Goal: Navigation & Orientation: Understand site structure

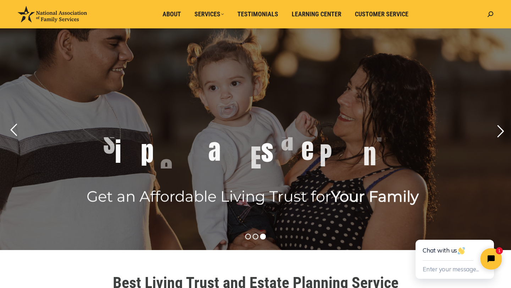
scroll to position [14, 0]
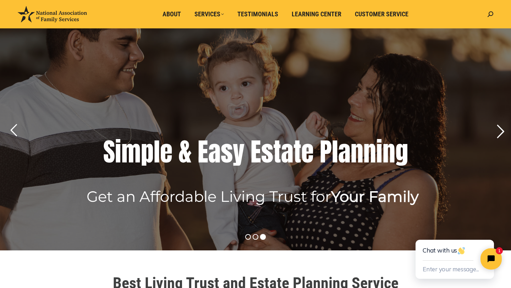
click at [496, 128] on rs-arrow at bounding box center [501, 132] width 18 height 18
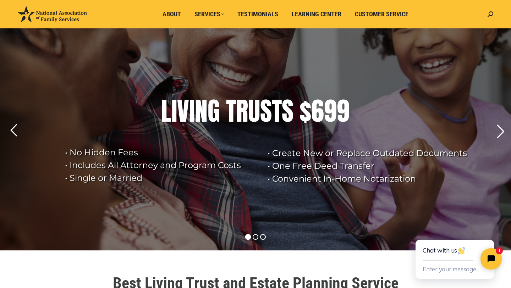
click at [501, 131] on rs-arrow at bounding box center [501, 132] width 18 height 18
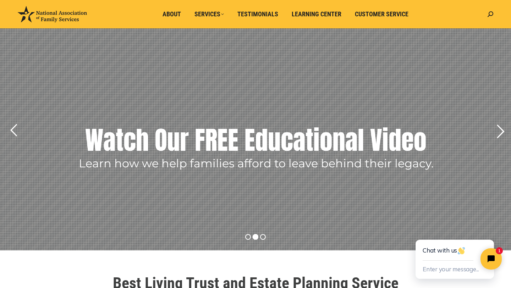
click at [501, 131] on rs-arrow at bounding box center [501, 132] width 18 height 18
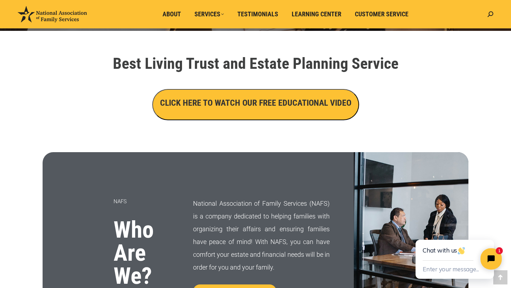
scroll to position [199, 0]
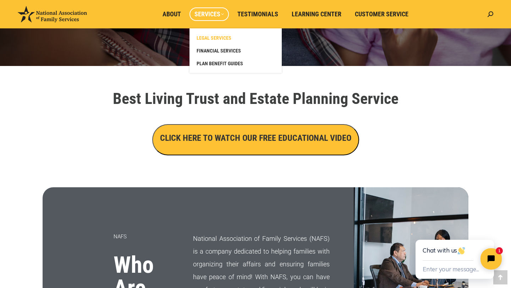
click at [218, 39] on span "LEGAL SERVICES" at bounding box center [214, 38] width 35 height 6
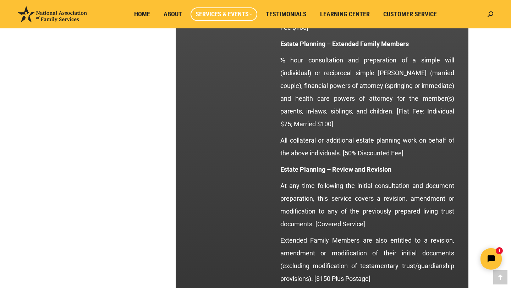
scroll to position [1221, 0]
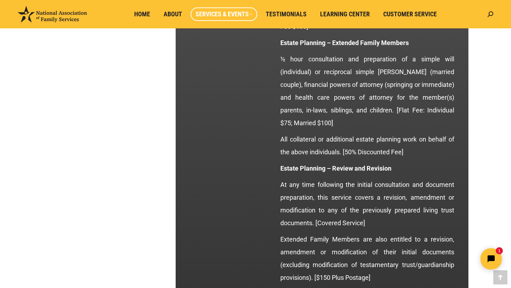
drag, startPoint x: 0, startPoint y: 0, endPoint x: 216, endPoint y: 40, distance: 220.2
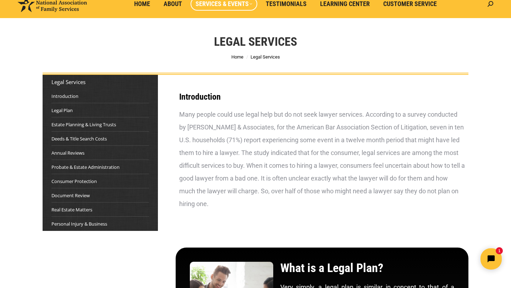
scroll to position [0, 0]
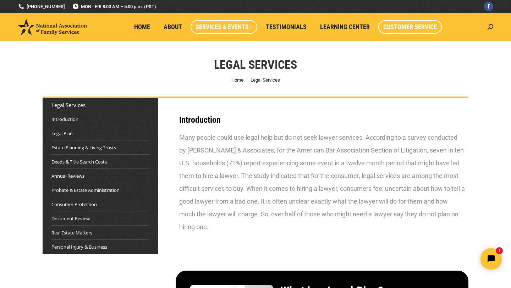
click at [411, 26] on span "Customer Service" at bounding box center [410, 27] width 54 height 8
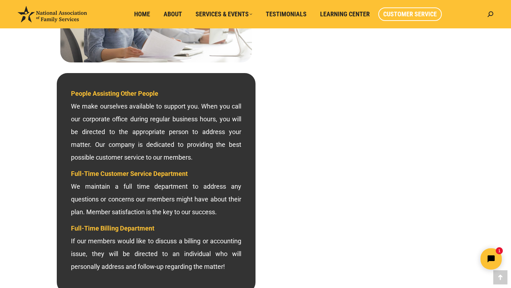
scroll to position [185, 0]
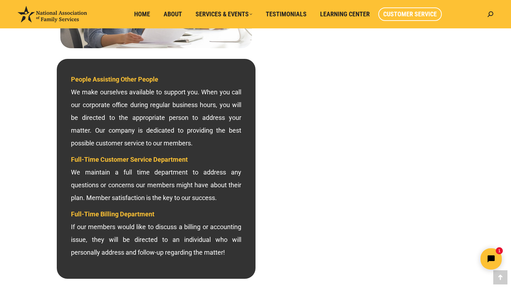
click at [421, 14] on span "Customer Service" at bounding box center [410, 14] width 54 height 8
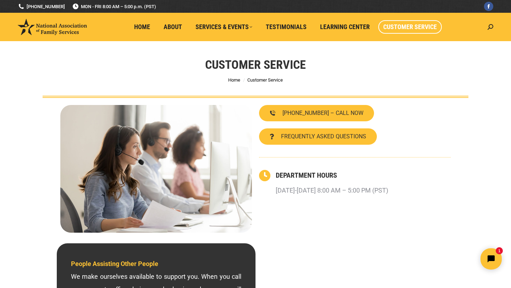
click at [363, 73] on div "Customer Service You are here: Home Customer Service" at bounding box center [255, 69] width 461 height 57
click at [92, 79] on div "Customer Service You are here: Home Customer Service" at bounding box center [255, 69] width 461 height 57
click at [440, 196] on div "DEPARTMENT HOURS Monday-Friday 8:00 AM – 5:00 PM (PST)" at bounding box center [363, 183] width 175 height 27
click at [145, 25] on span "Home" at bounding box center [142, 27] width 16 height 8
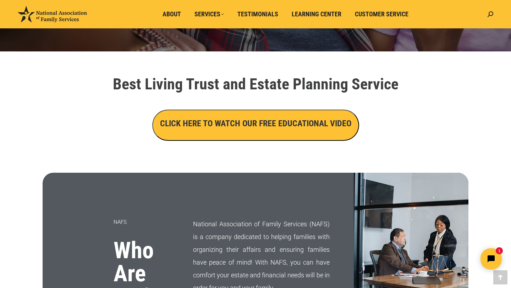
scroll to position [185, 0]
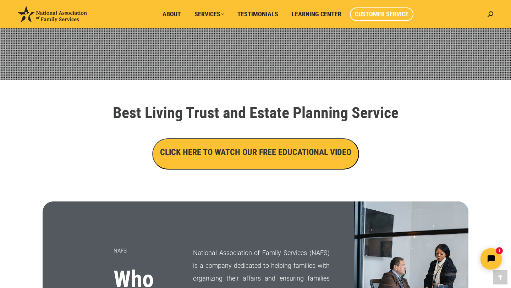
click at [373, 15] on span "Customer Service" at bounding box center [382, 14] width 54 height 8
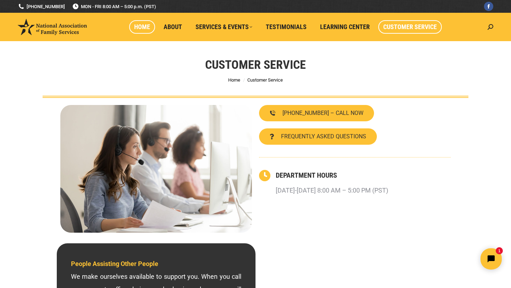
click at [150, 28] on span "Home" at bounding box center [142, 27] width 16 height 8
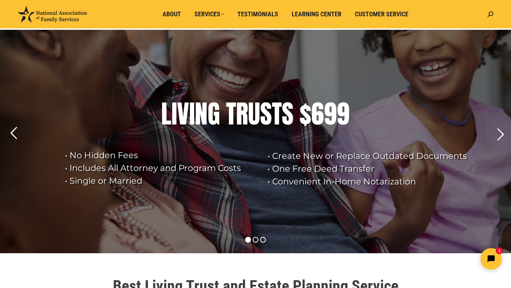
scroll to position [14, 0]
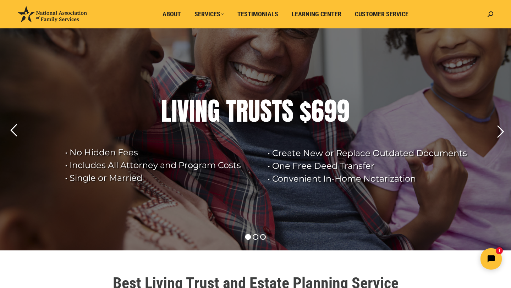
drag, startPoint x: 375, startPoint y: 216, endPoint x: 382, endPoint y: 203, distance: 14.9
click at [375, 216] on rs-layer at bounding box center [255, 139] width 511 height 224
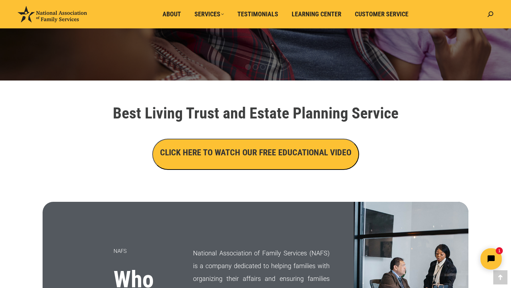
scroll to position [185, 0]
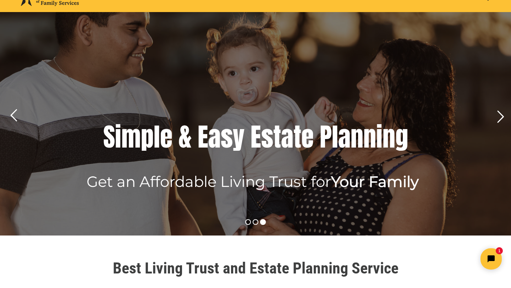
scroll to position [0, 0]
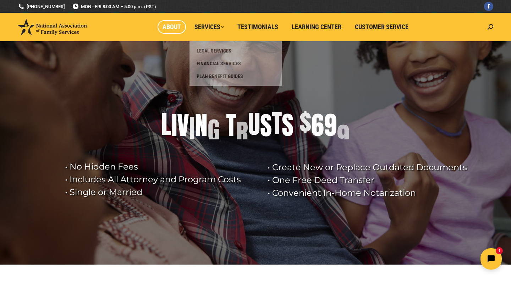
click at [175, 26] on span "About" at bounding box center [172, 27] width 18 height 8
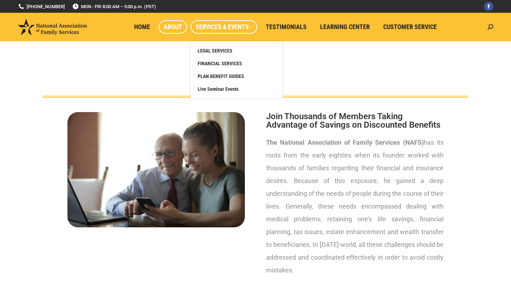
click at [201, 29] on span "Services & Events" at bounding box center [224, 27] width 57 height 8
click at [207, 29] on span "Services & Events" at bounding box center [224, 27] width 57 height 8
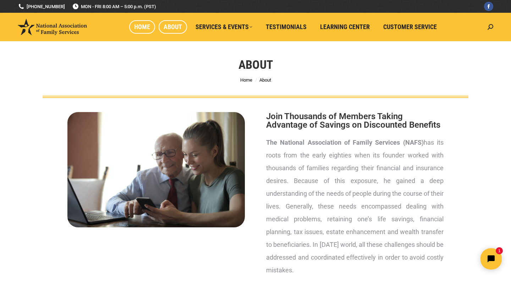
click at [151, 25] on link "Home" at bounding box center [142, 26] width 26 height 13
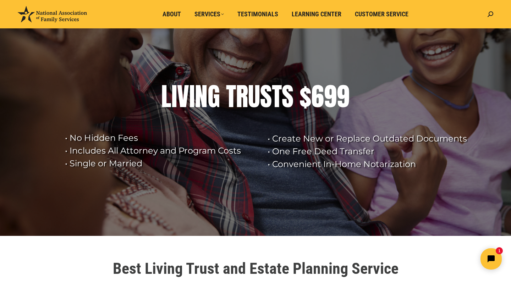
scroll to position [28, 0]
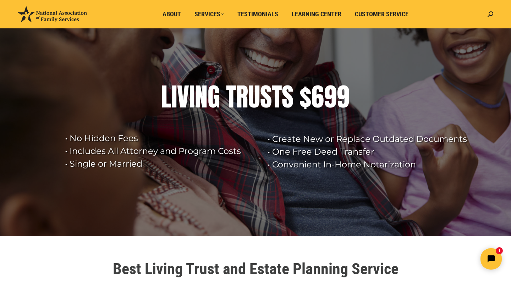
click at [151, 25] on ul "About Services LEGAL SERVICES FINANCIAL SERVICES PLAN BENEFIT GUIDES Testimonia…" at bounding box center [287, 14] width 394 height 28
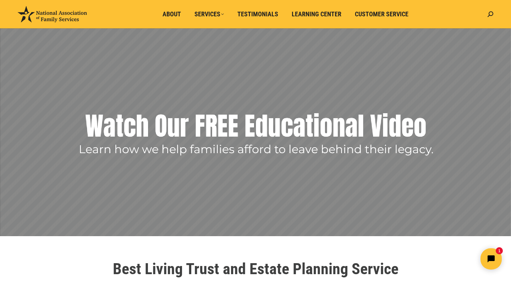
click at [151, 25] on ul "About Services LEGAL SERVICES FINANCIAL SERVICES PLAN BENEFIT GUIDES Testimonia…" at bounding box center [287, 14] width 394 height 28
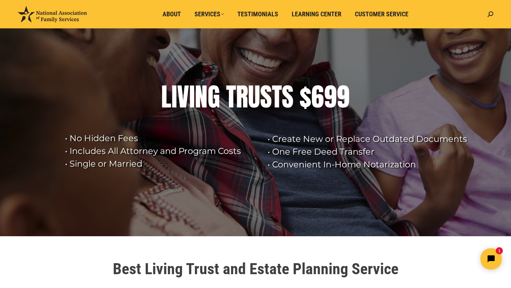
click at [151, 25] on ul "About Services LEGAL SERVICES FINANCIAL SERVICES PLAN BENEFIT GUIDES Testimonia…" at bounding box center [287, 14] width 394 height 28
